Goal: Obtain resource: Download file/media

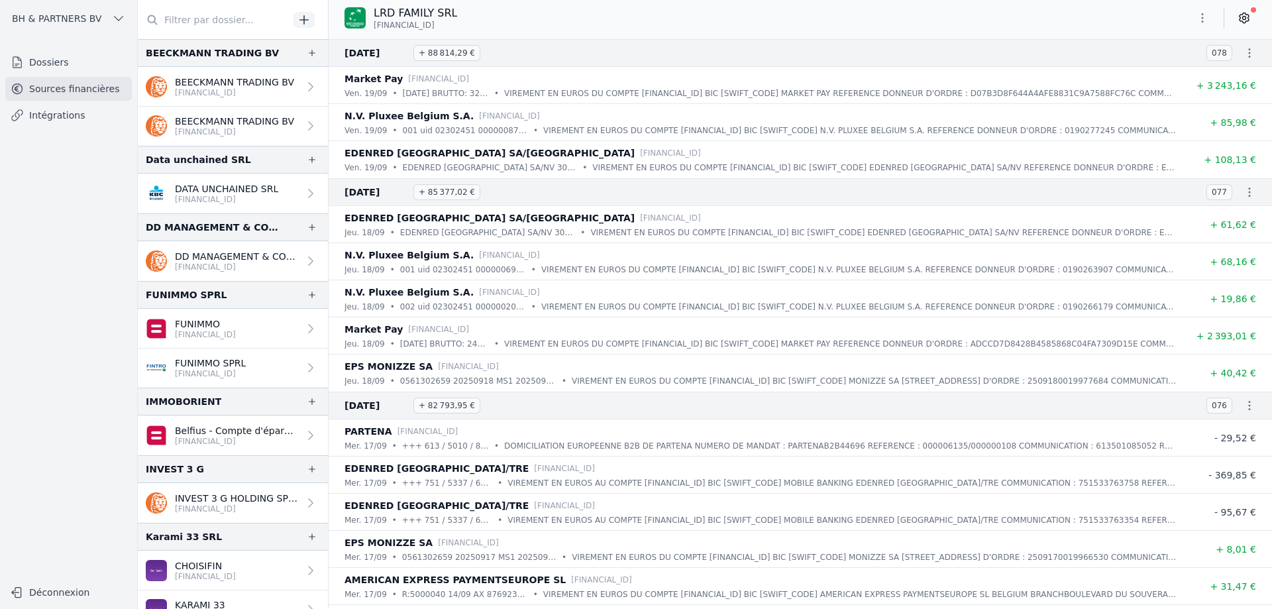
click at [241, 97] on p "[FINANCIAL_ID]" at bounding box center [234, 92] width 119 height 11
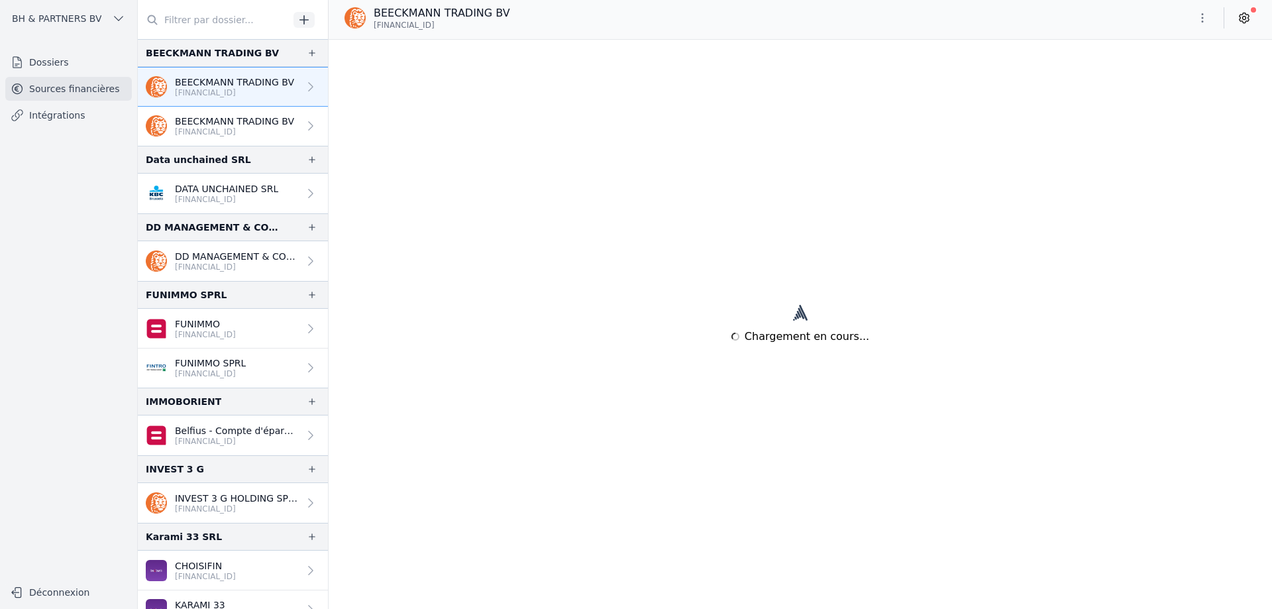
click at [1243, 17] on icon at bounding box center [1243, 17] width 13 height 13
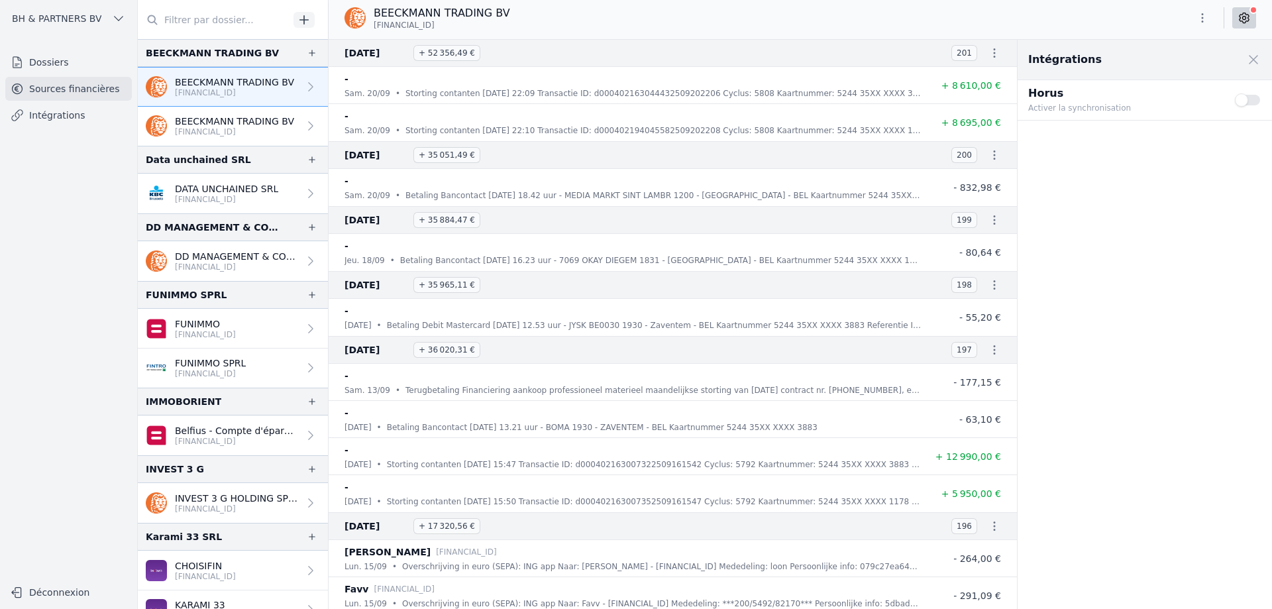
click at [1249, 99] on button "Use setting" at bounding box center [1248, 99] width 26 height 13
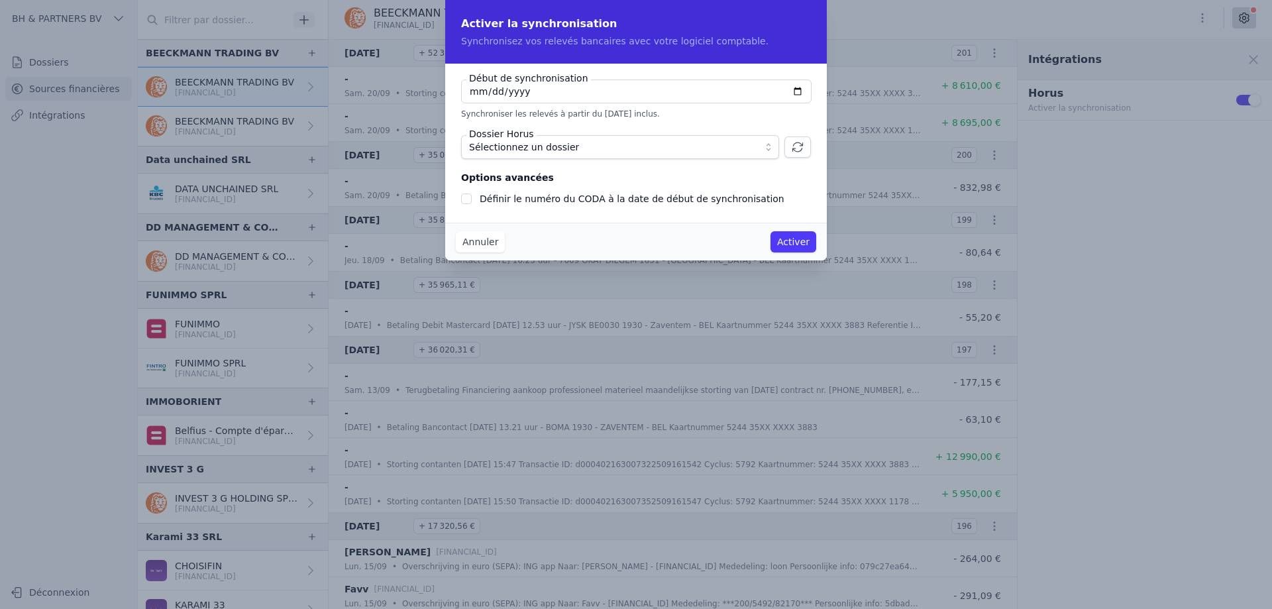
type input "[DATE]"
checkbox input "false"
type input "[DATE]"
click at [676, 150] on span "Sélectionnez un dossier" at bounding box center [610, 147] width 283 height 16
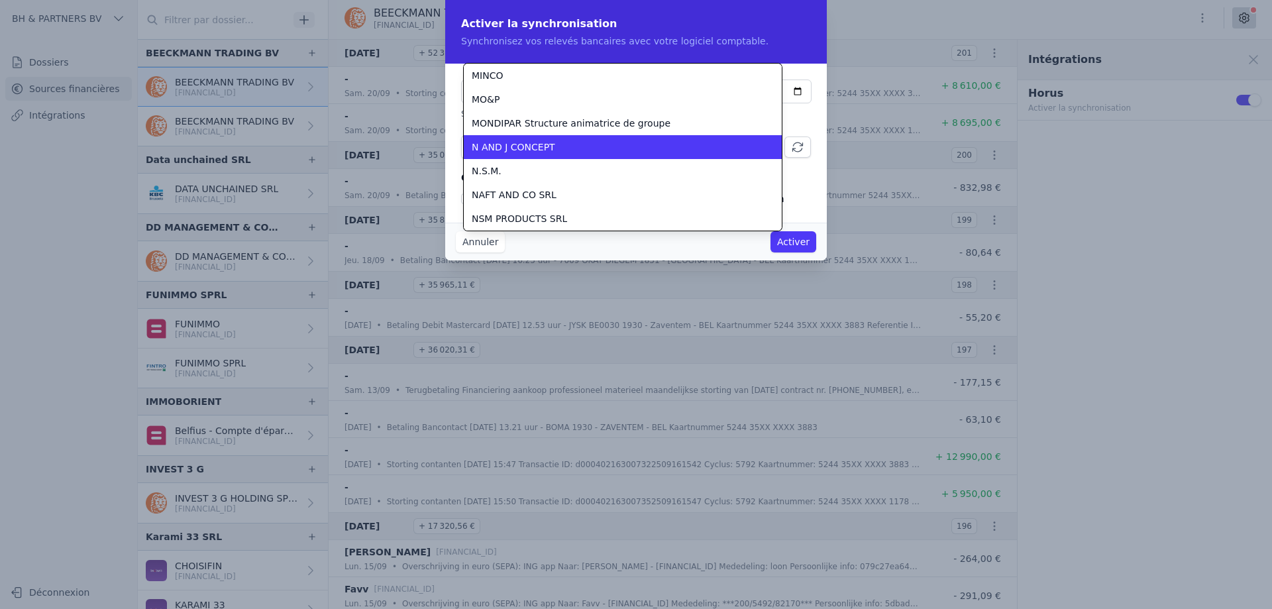
scroll to position [262, 0]
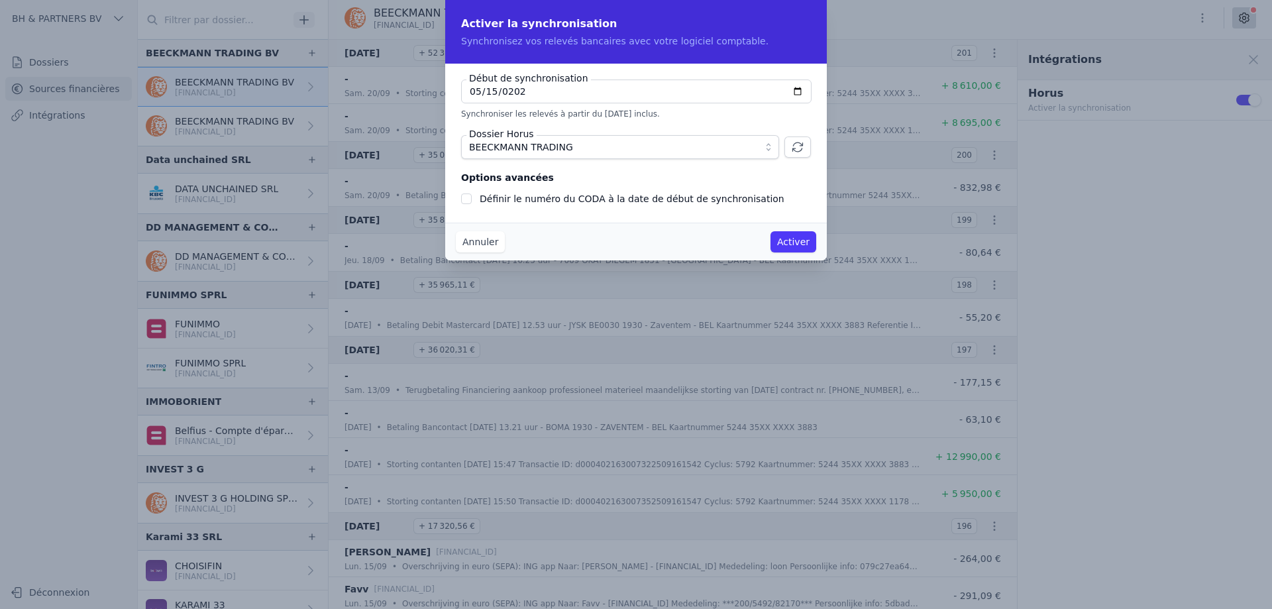
click at [788, 239] on button "Activer" at bounding box center [793, 241] width 46 height 21
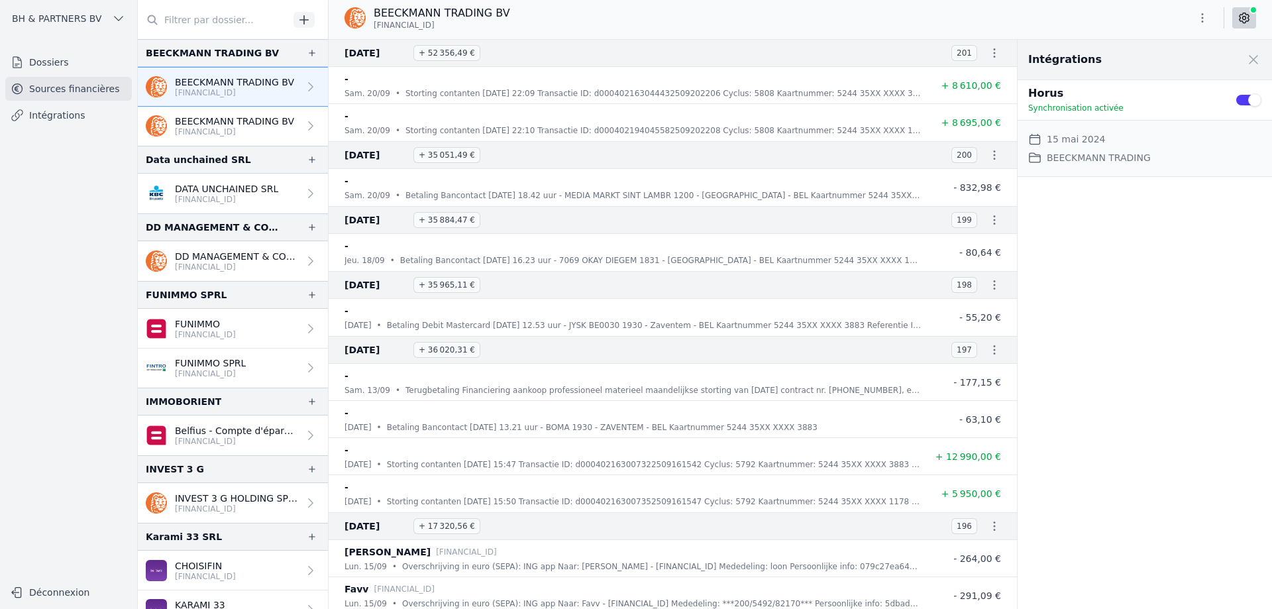
click at [990, 51] on icon "button" at bounding box center [994, 52] width 13 height 13
click at [982, 70] on link "Télécharger les CODA" at bounding box center [950, 77] width 121 height 24
click at [1194, 206] on div "Intégrations Close panel Horus Synchronisation activée Use setting Date de débu…" at bounding box center [1144, 324] width 254 height 569
click at [1206, 21] on icon "button" at bounding box center [1202, 17] width 13 height 13
click at [1176, 72] on button "Exporter" at bounding box center [1170, 70] width 95 height 25
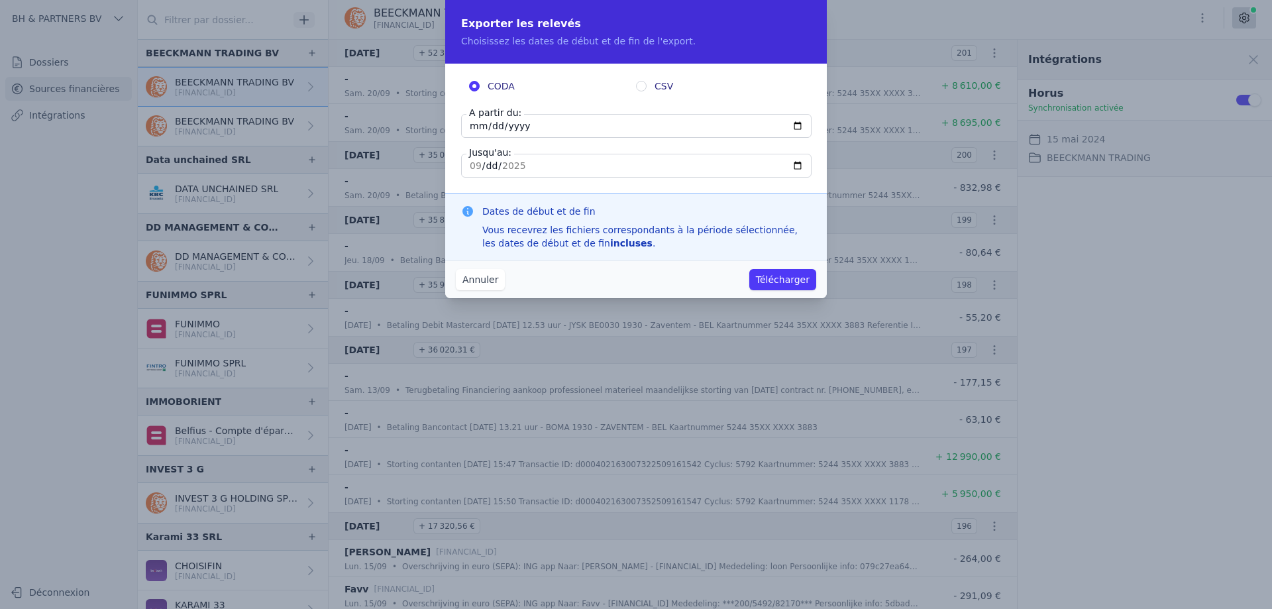
click at [464, 129] on input "[DATE]" at bounding box center [636, 126] width 350 height 24
type input "[DATE]"
type input "0202-04-15"
click at [476, 123] on input "0202-05-15" at bounding box center [636, 126] width 350 height 24
type input "0202-05-15"
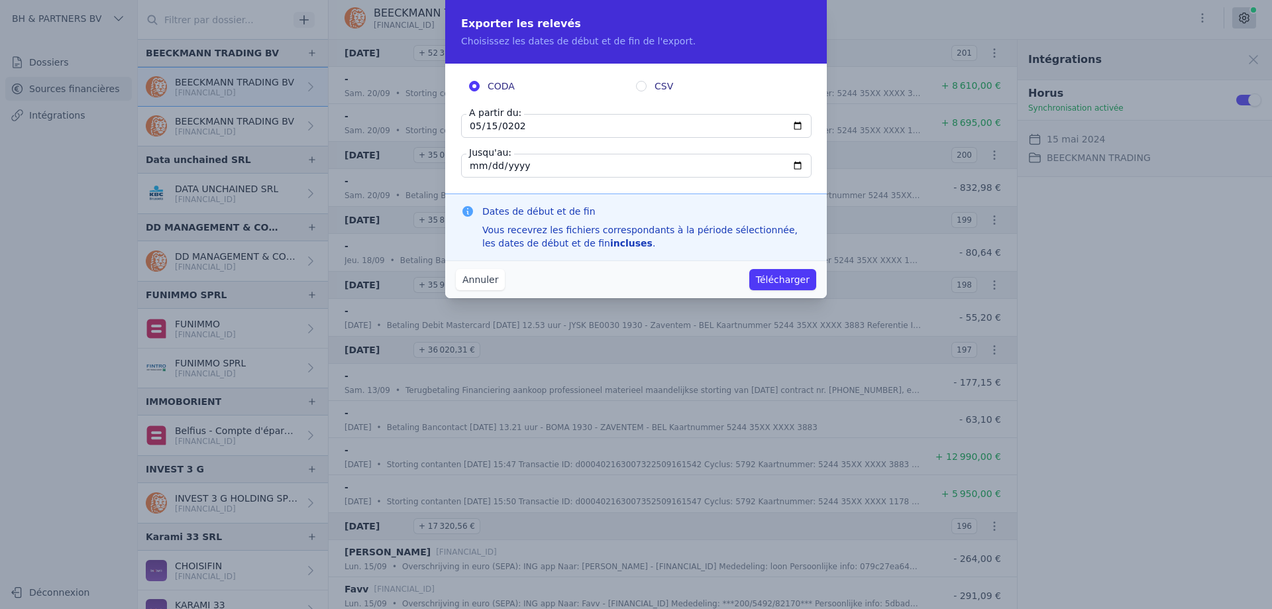
type input "[DATE]"
click at [475, 169] on input "[DATE]" at bounding box center [636, 166] width 350 height 24
type input "[DATE]"
type input "0007-10-31"
type input "[DATE]"
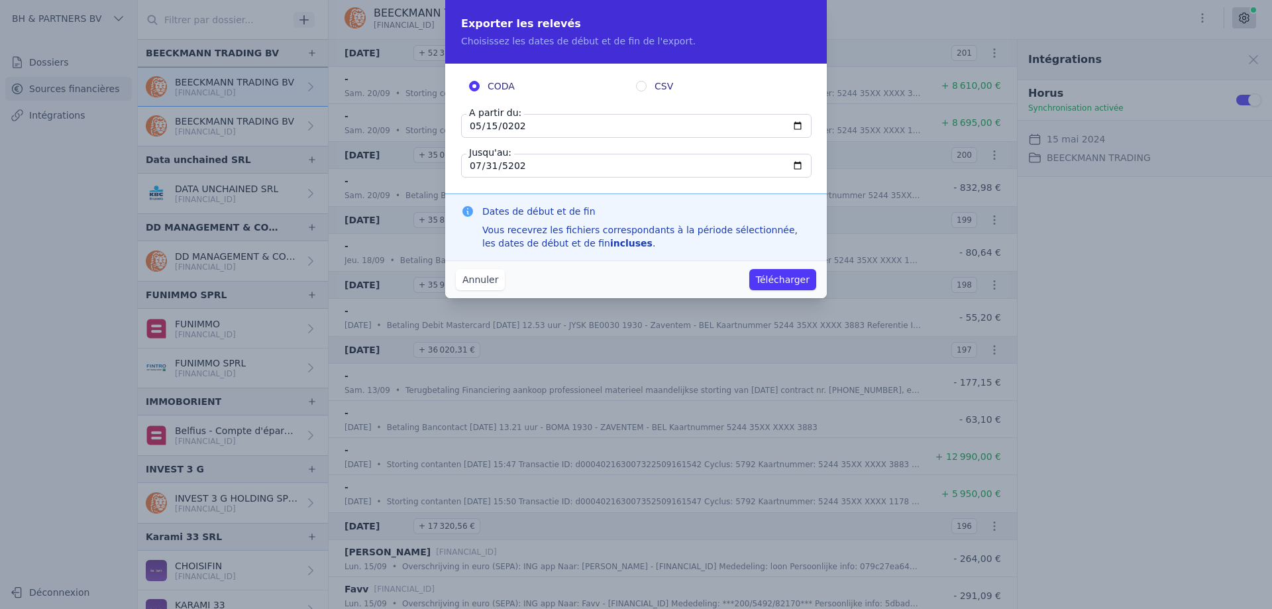
click at [797, 278] on button "Télécharger" at bounding box center [782, 279] width 67 height 21
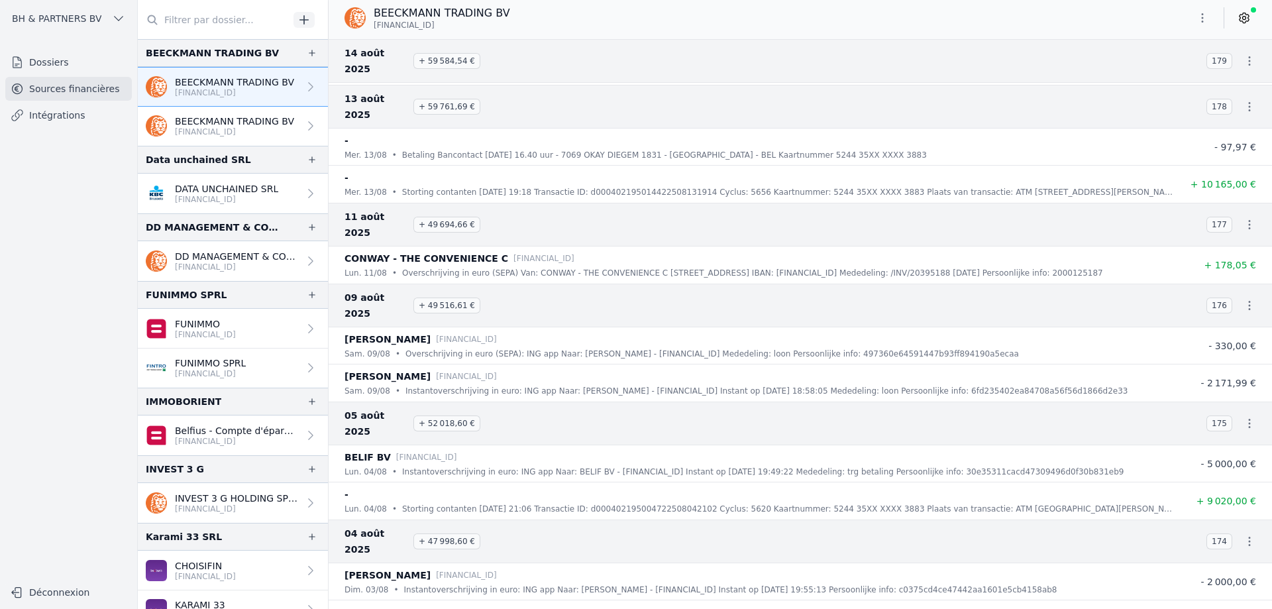
scroll to position [2517, 0]
